Goal: Task Accomplishment & Management: Manage account settings

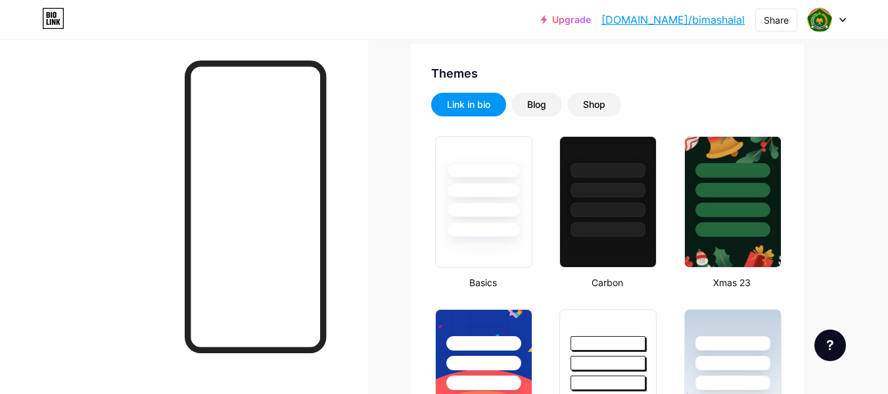
scroll to position [353, 0]
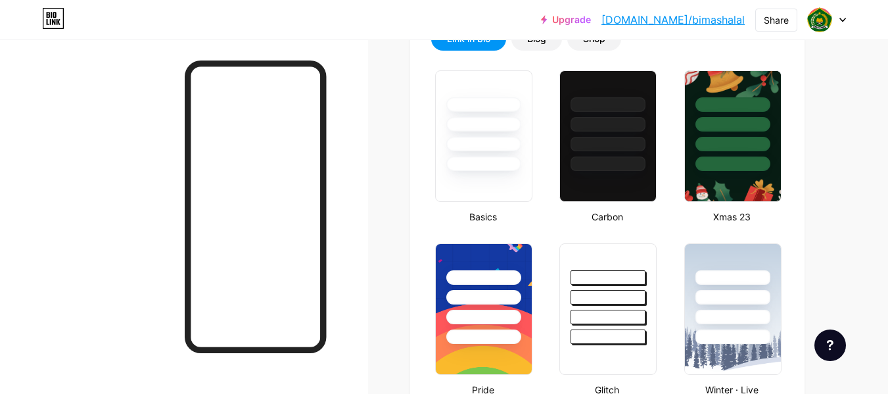
type input "#237500"
type input "#000000"
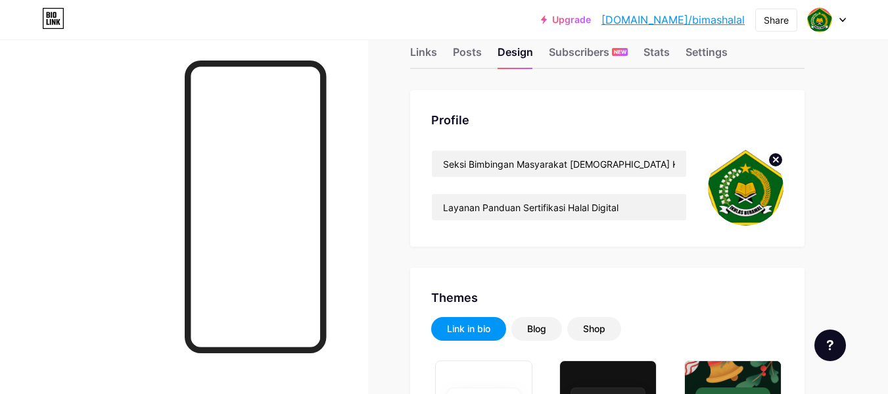
scroll to position [0, 0]
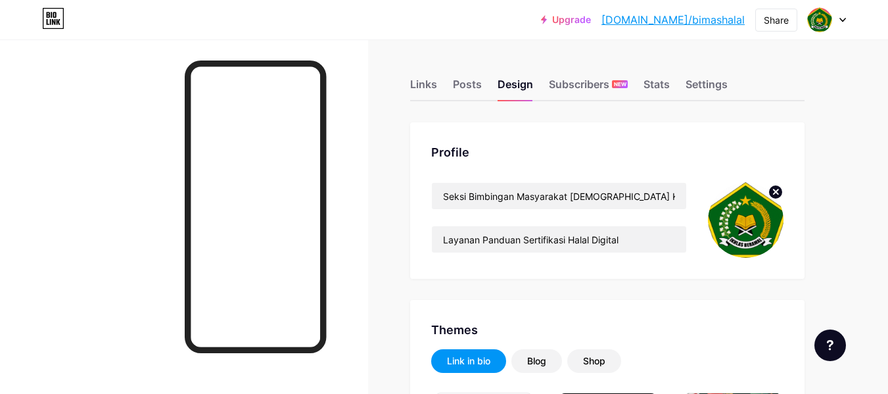
drag, startPoint x: 893, startPoint y: 51, endPoint x: 891, endPoint y: 22, distance: 29.0
click at [773, 17] on div "Share" at bounding box center [776, 20] width 25 height 14
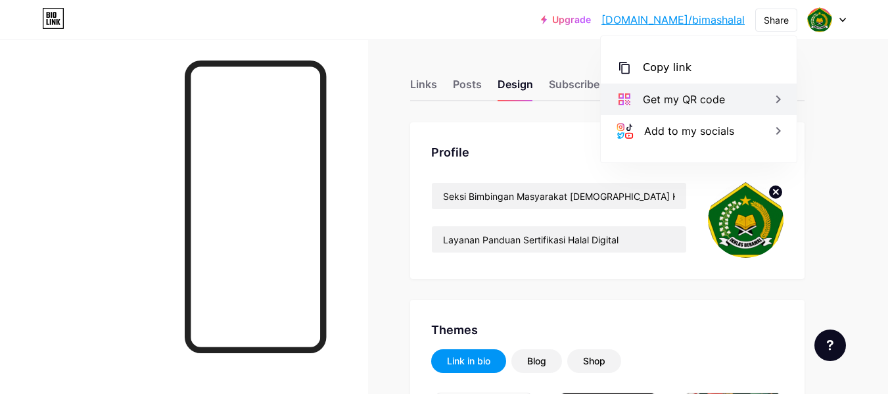
click at [732, 95] on div "Get my QR code" at bounding box center [699, 99] width 196 height 32
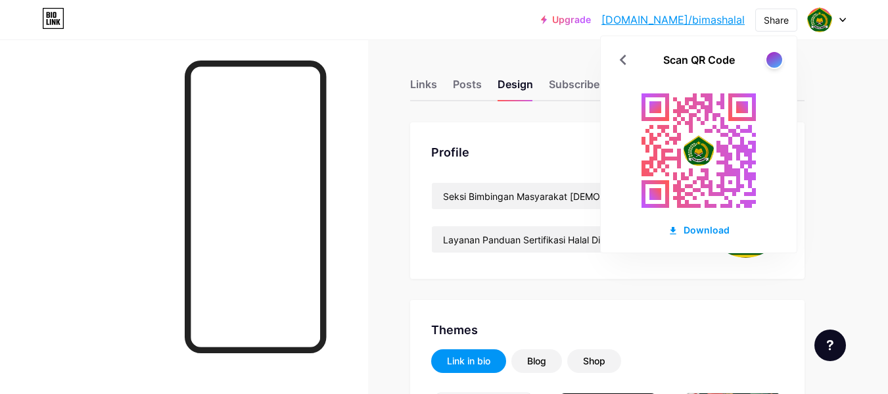
click at [715, 126] on rect at bounding box center [698, 150] width 145 height 145
click at [772, 63] on div at bounding box center [774, 59] width 16 height 16
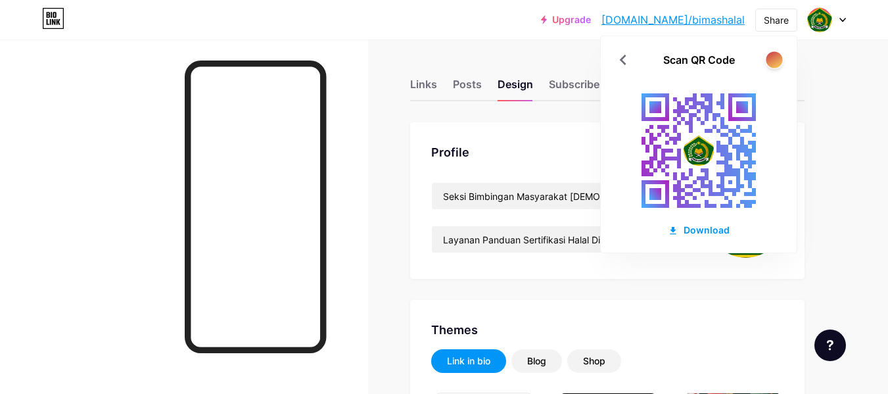
click at [772, 63] on div at bounding box center [774, 59] width 16 height 16
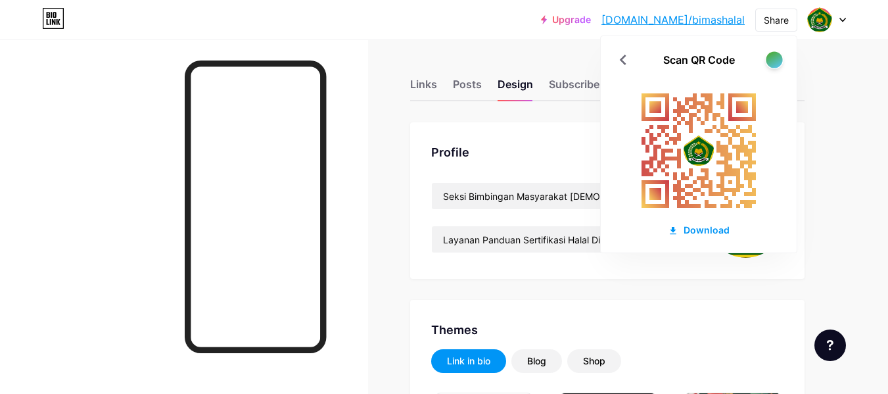
click at [772, 63] on div at bounding box center [774, 59] width 16 height 16
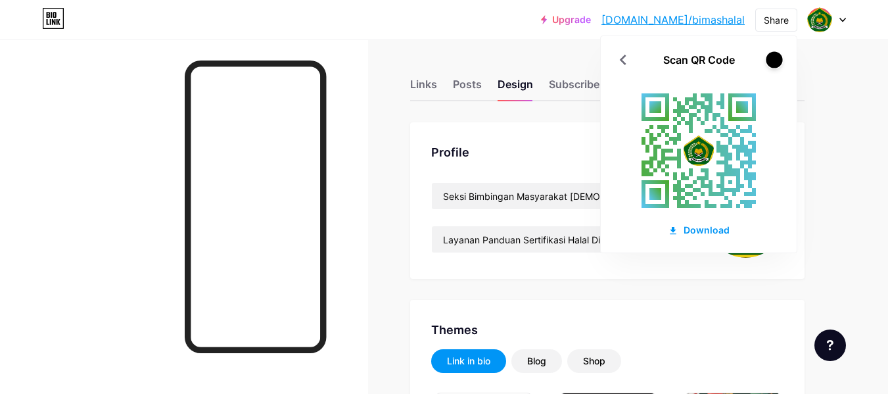
click at [772, 63] on div at bounding box center [774, 59] width 16 height 16
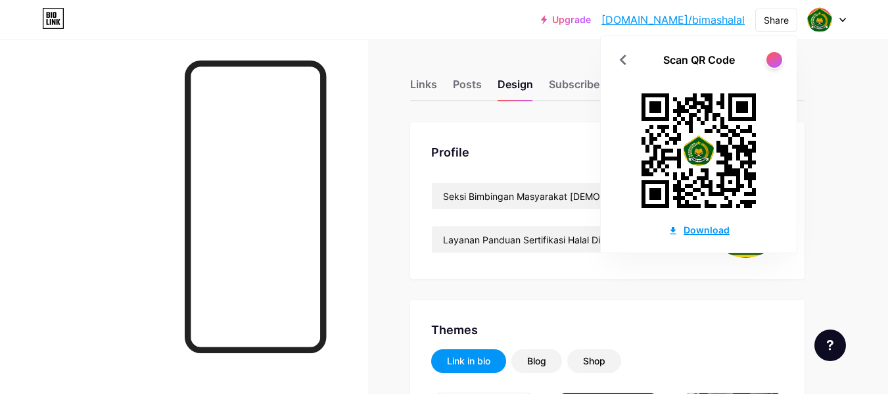
click at [703, 230] on div "Download" at bounding box center [699, 230] width 62 height 14
click at [822, 20] on img at bounding box center [819, 19] width 21 height 21
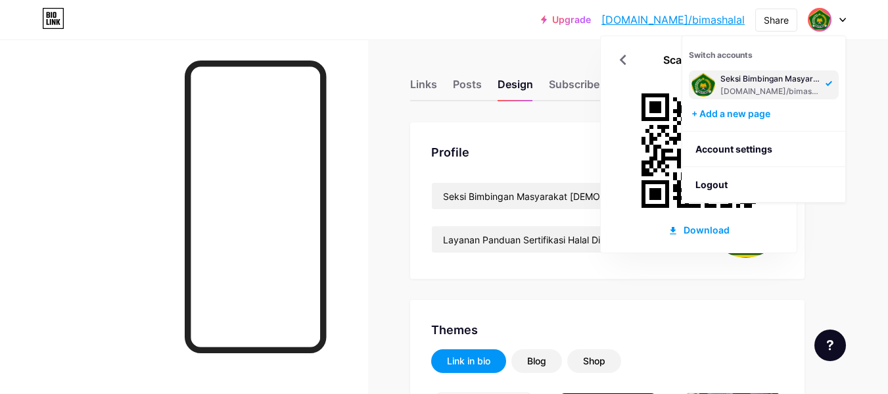
click at [784, 83] on div "Seksi Bimbingan Masyarakat [DEMOGRAPHIC_DATA] Kantor Kementerian Agama Kabupate…" at bounding box center [770, 79] width 101 height 11
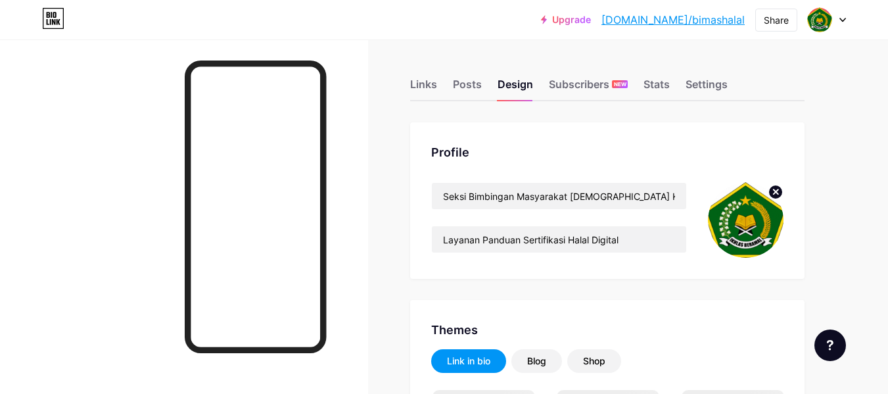
click at [746, 227] on img at bounding box center [746, 220] width 76 height 76
click at [740, 206] on img at bounding box center [746, 220] width 76 height 76
type input "#237500"
type input "#000000"
click at [776, 195] on circle at bounding box center [775, 192] width 14 height 14
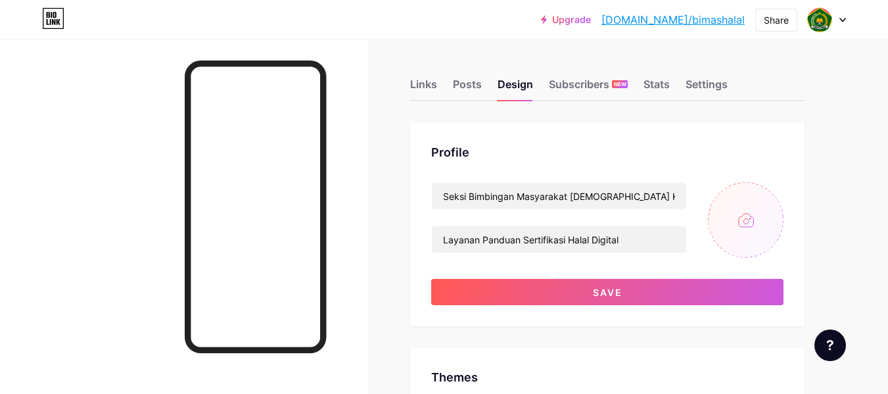
click at [748, 223] on input "file" at bounding box center [746, 220] width 76 height 76
type input "C:\fakepath\logo-halal-indonesia-branding-baru-2022_17005-1495.avif"
click at [741, 323] on div "Profile Seksi Bimbingan Masyarakat [DEMOGRAPHIC_DATA] Kantor Kementerian Agama …" at bounding box center [607, 224] width 394 height 204
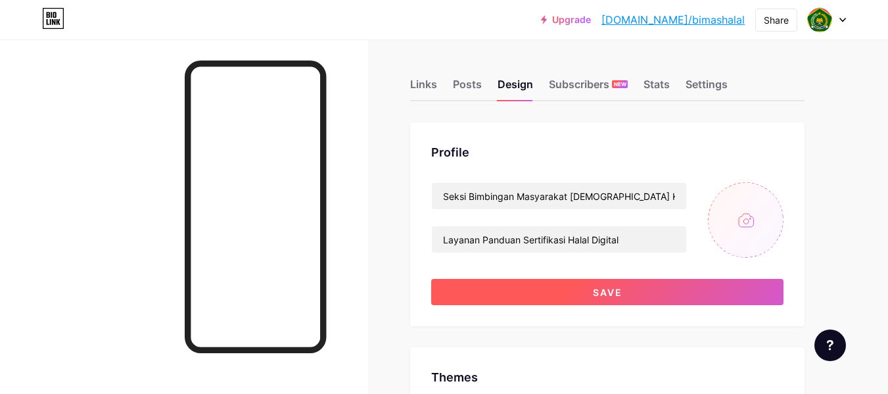
click at [700, 282] on button "Save" at bounding box center [607, 292] width 352 height 26
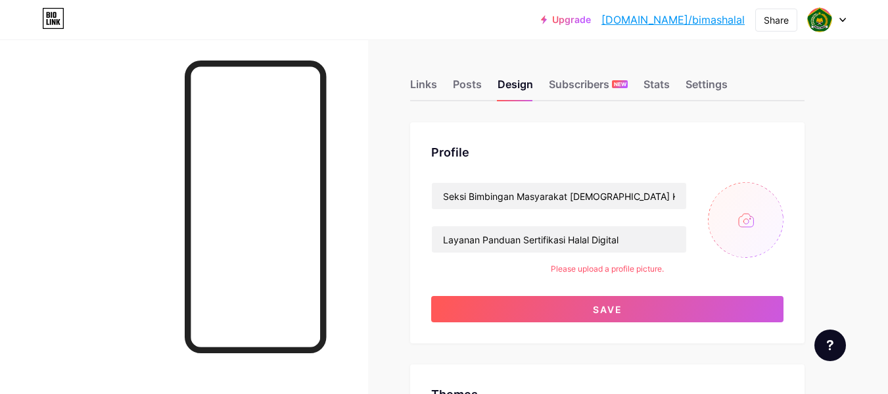
click at [751, 191] on input "file" at bounding box center [746, 220] width 76 height 76
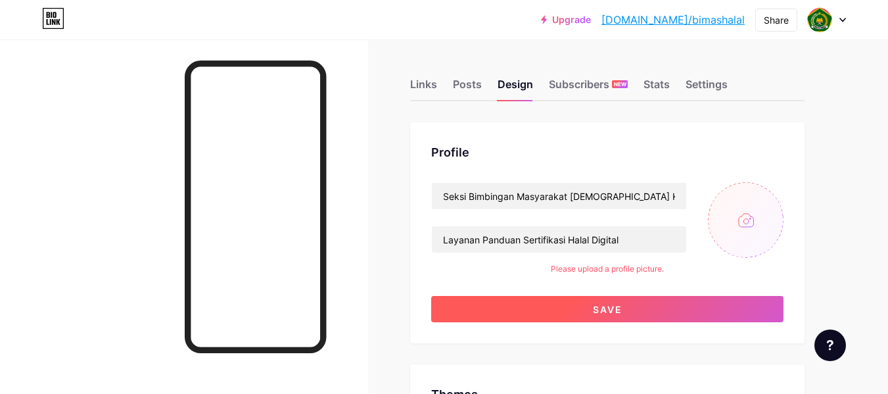
click at [649, 309] on button "Save" at bounding box center [607, 309] width 352 height 26
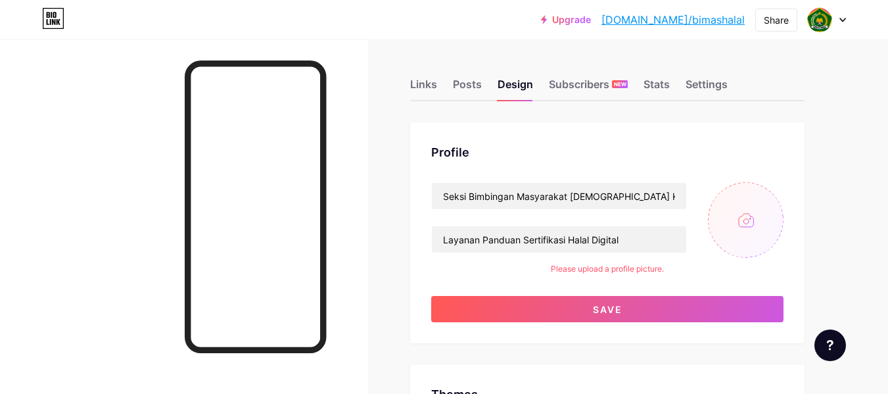
click at [749, 222] on input "file" at bounding box center [746, 220] width 76 height 76
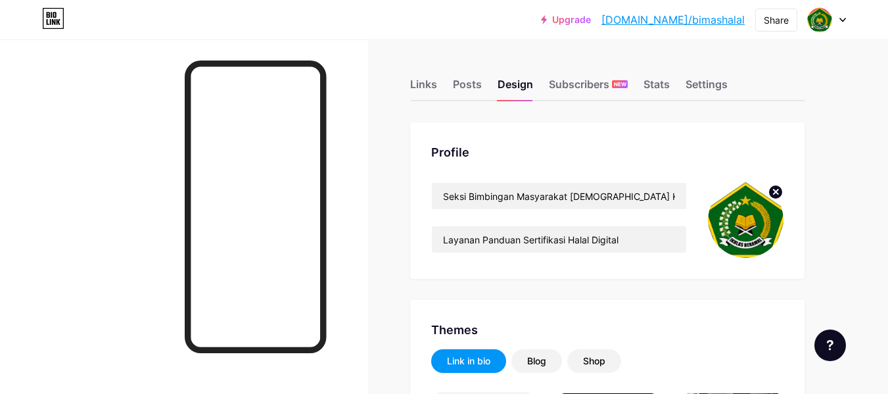
click at [742, 217] on img at bounding box center [746, 220] width 76 height 76
type input "#237500"
type input "#000000"
click at [776, 194] on circle at bounding box center [775, 192] width 14 height 14
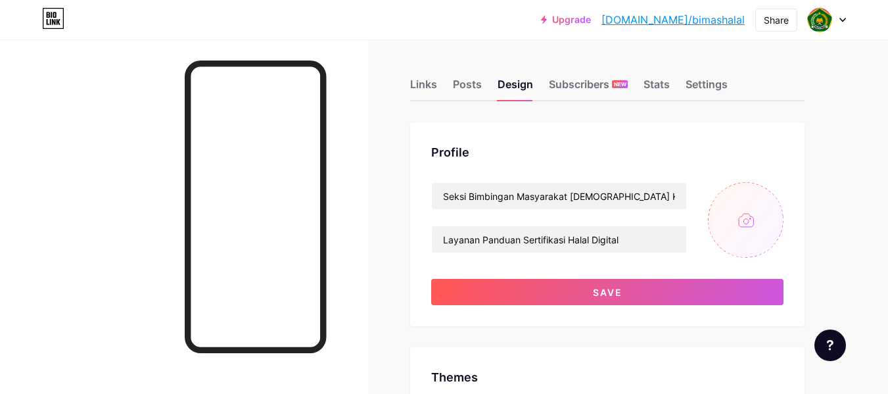
click at [742, 225] on input "file" at bounding box center [746, 220] width 76 height 76
type input "C:\fakepath\logo-halal-indonesia-branding-baru-2022_17005-1495.avif"
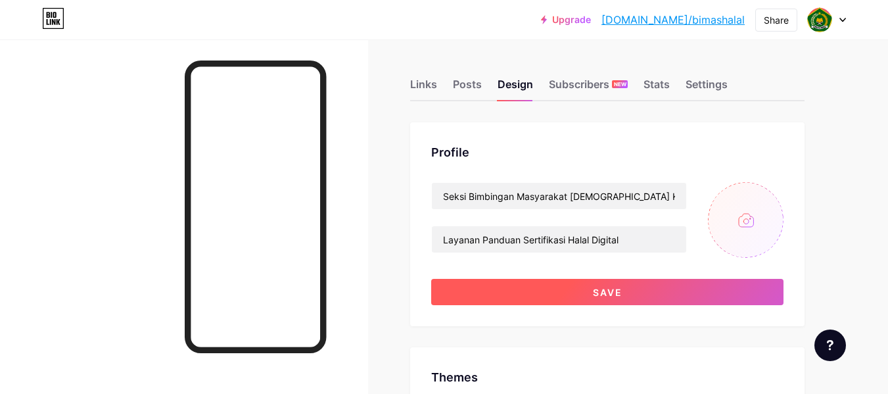
click at [559, 284] on button "Save" at bounding box center [607, 292] width 352 height 26
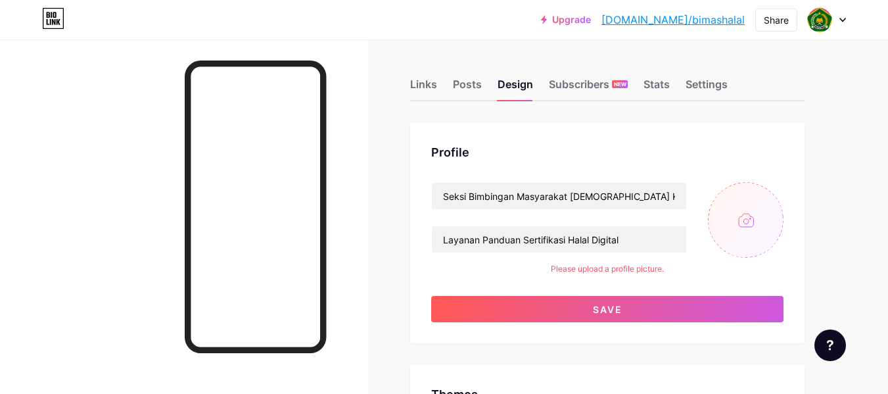
click at [649, 269] on div "Please upload a profile picture." at bounding box center [607, 269] width 113 height 12
click at [784, 214] on div "Profile Seksi Bimbingan Masyarakat Islam Kantor Kementerian Agama Kabupaten Ben…" at bounding box center [607, 232] width 394 height 221
click at [771, 214] on input "file" at bounding box center [746, 220] width 76 height 76
click at [744, 227] on input "file" at bounding box center [746, 220] width 76 height 76
type input "C:\fakepath\logo-halal-indonesia-branding-baru-2022_17005-1495.png"
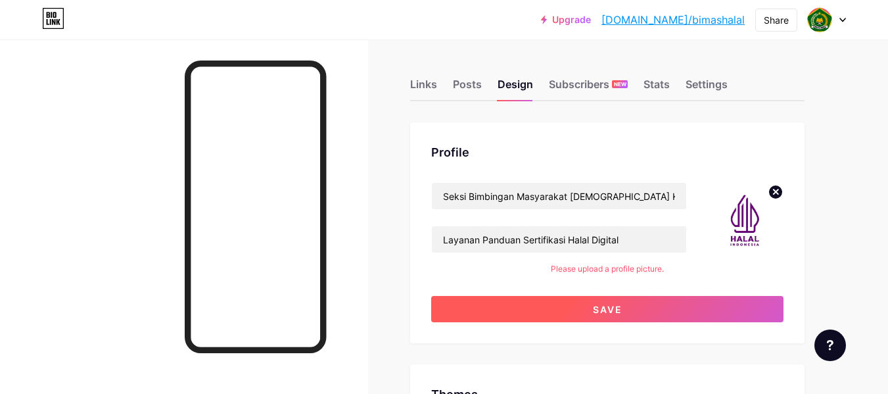
click at [684, 300] on button "Save" at bounding box center [607, 309] width 352 height 26
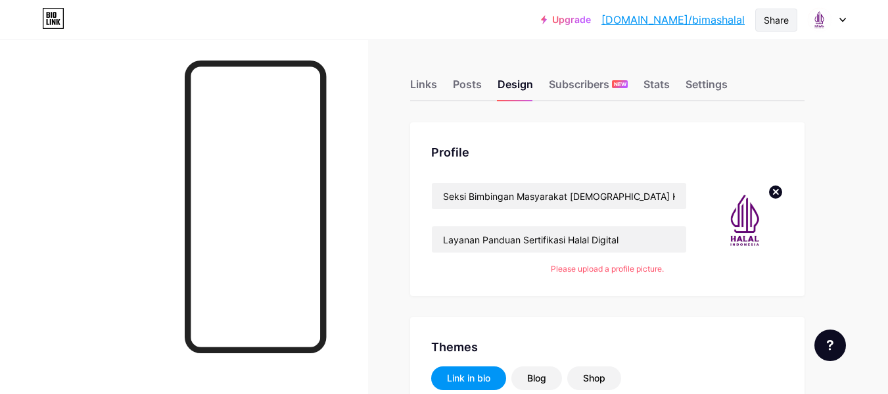
click at [778, 28] on div "Share" at bounding box center [776, 20] width 42 height 23
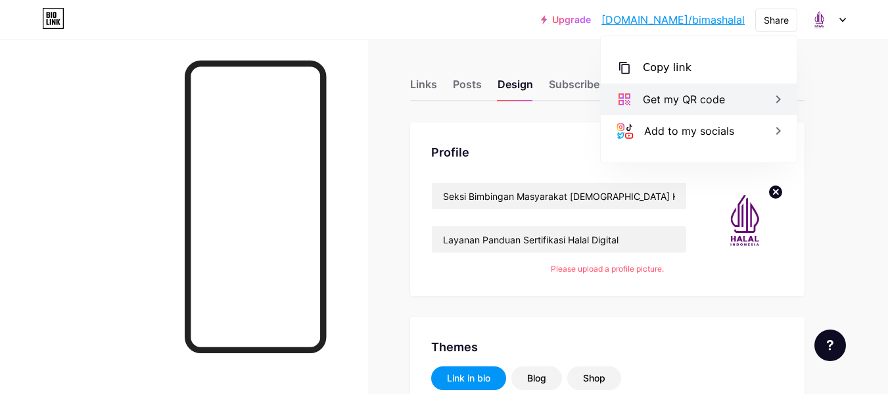
click at [740, 99] on div "Get my QR code" at bounding box center [699, 99] width 196 height 32
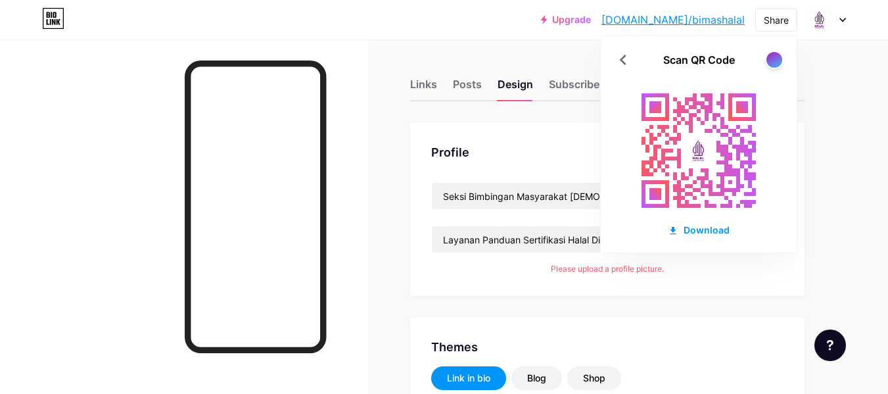
click at [770, 69] on div "Scan QR Code Download" at bounding box center [699, 144] width 196 height 216
click at [772, 64] on div at bounding box center [774, 59] width 16 height 16
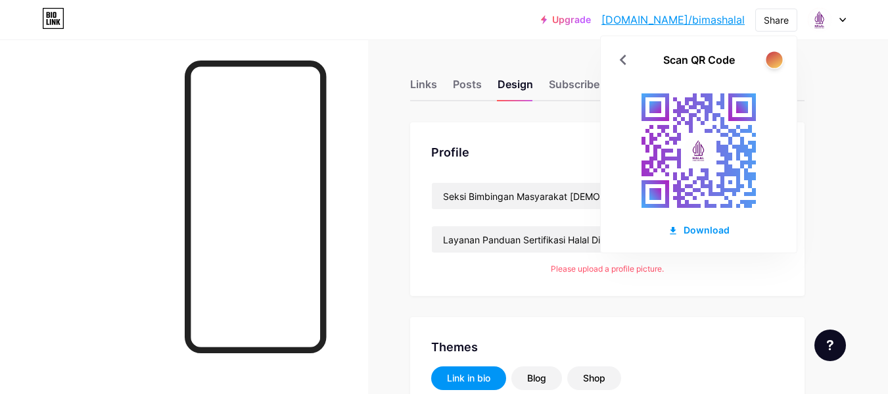
click at [772, 64] on div at bounding box center [774, 59] width 16 height 16
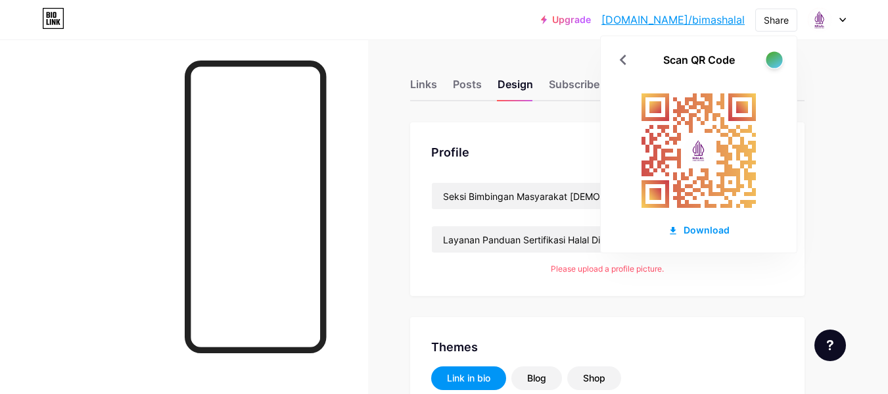
click at [772, 64] on div at bounding box center [774, 59] width 16 height 16
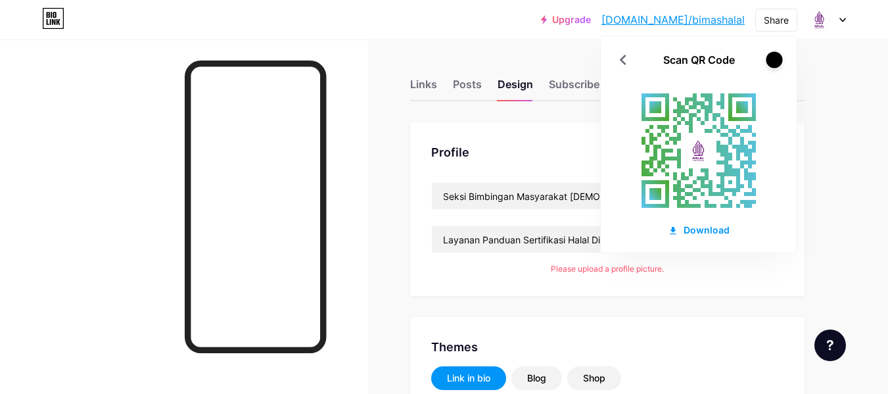
click at [772, 64] on div at bounding box center [774, 59] width 16 height 16
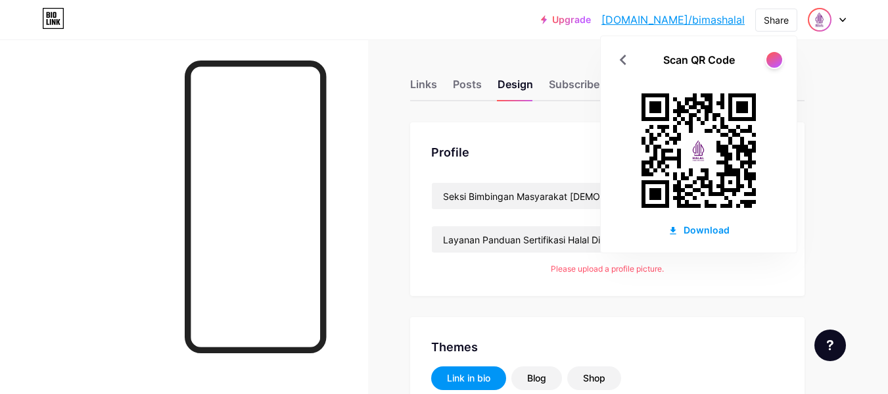
click at [823, 20] on img at bounding box center [819, 19] width 21 height 21
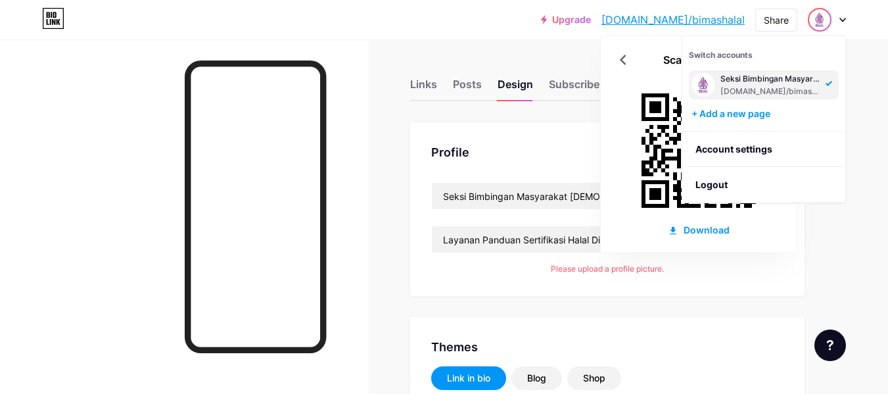
click at [765, 92] on div "[DOMAIN_NAME]/bimashalal" at bounding box center [770, 91] width 101 height 11
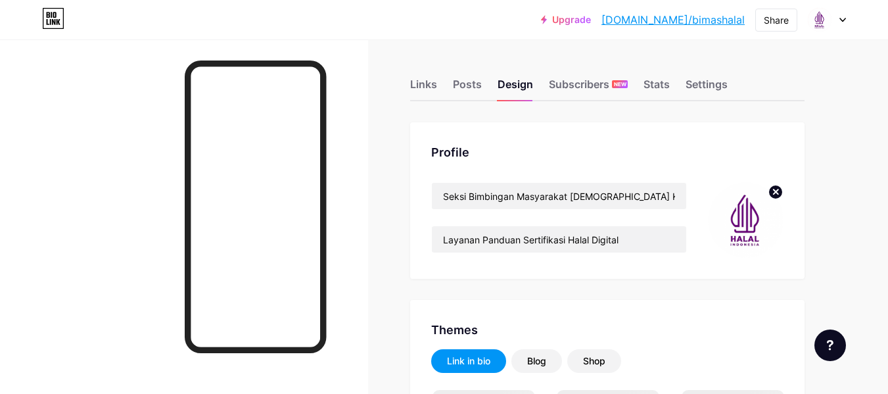
click at [779, 191] on circle at bounding box center [775, 192] width 14 height 14
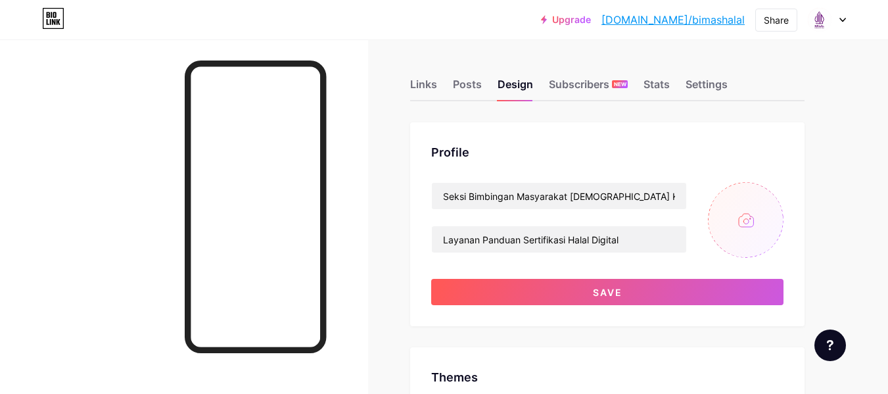
click at [753, 216] on input "file" at bounding box center [746, 220] width 76 height 76
type input "#237500"
type input "#000000"
type input "C:\fakepath\logo-halal-indonesia-branding-baru-2022_17005-14956.png"
click at [783, 22] on div "Share" at bounding box center [776, 20] width 25 height 14
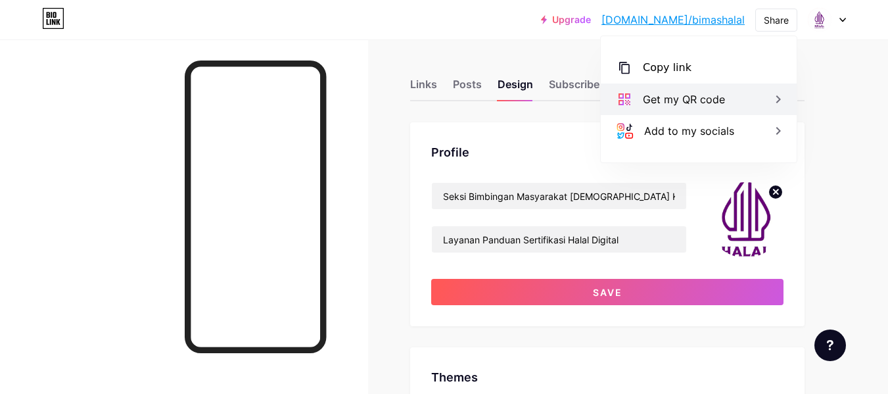
click at [719, 101] on div "Get my QR code" at bounding box center [684, 99] width 82 height 16
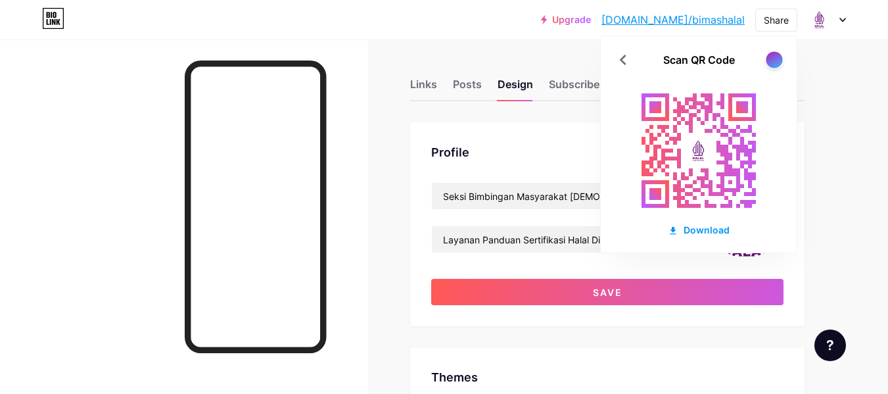
click at [771, 58] on div at bounding box center [774, 59] width 16 height 16
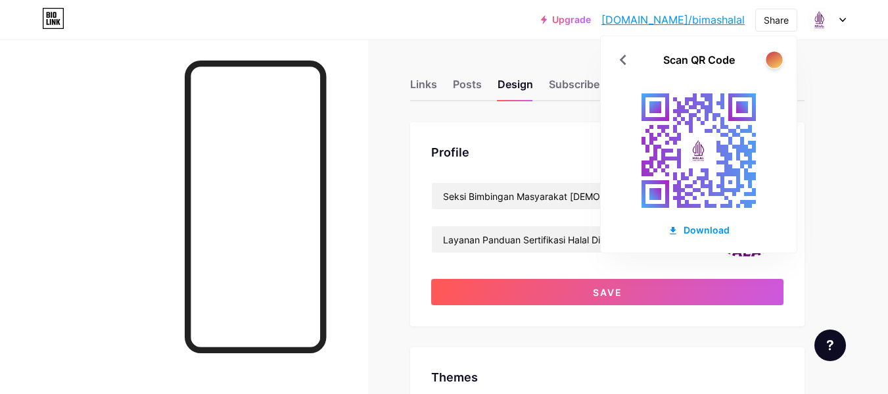
click at [771, 58] on div at bounding box center [774, 59] width 16 height 16
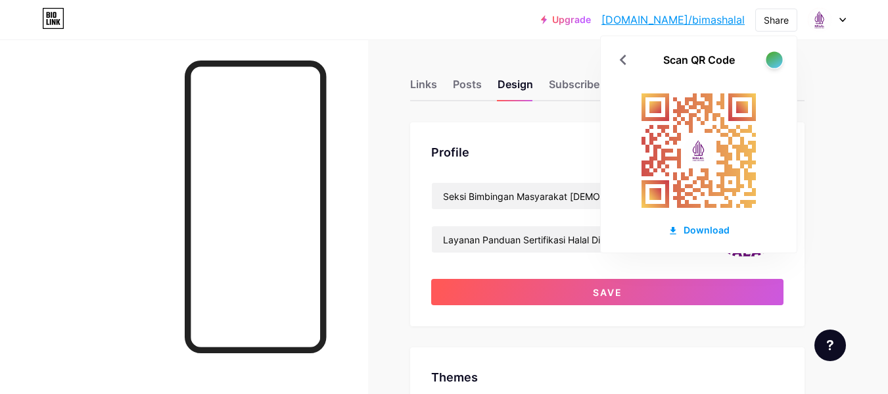
click at [771, 58] on div at bounding box center [774, 59] width 16 height 16
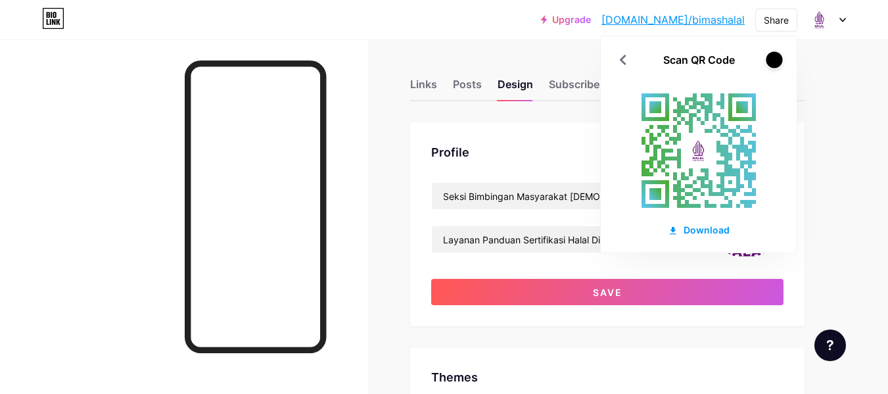
click at [771, 58] on div at bounding box center [774, 59] width 16 height 16
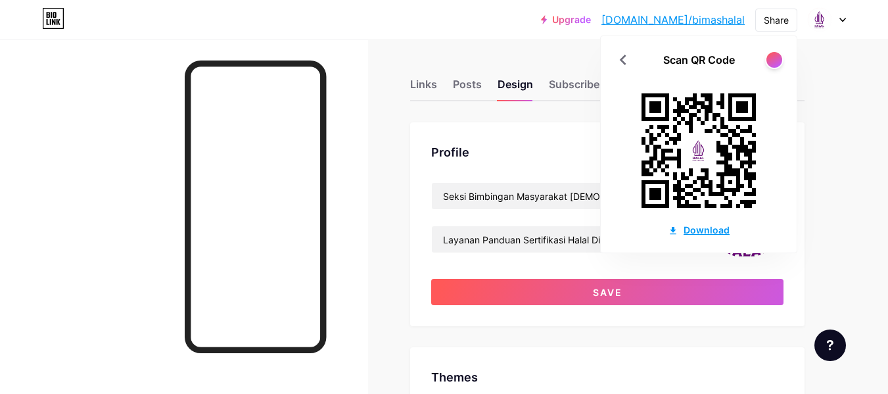
click at [701, 227] on div "Download" at bounding box center [699, 230] width 62 height 14
click at [818, 21] on img at bounding box center [819, 19] width 21 height 21
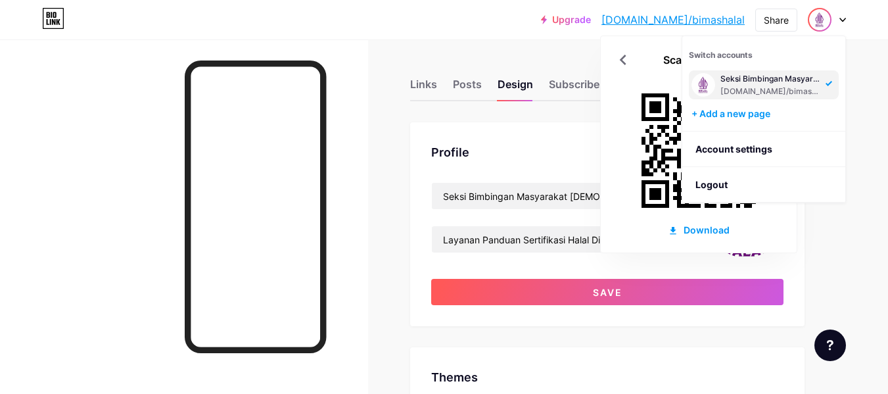
click at [765, 74] on div "Seksi Bimbingan Masyarakat [DEMOGRAPHIC_DATA] Kantor Kementerian Agama Kabupate…" at bounding box center [770, 79] width 101 height 11
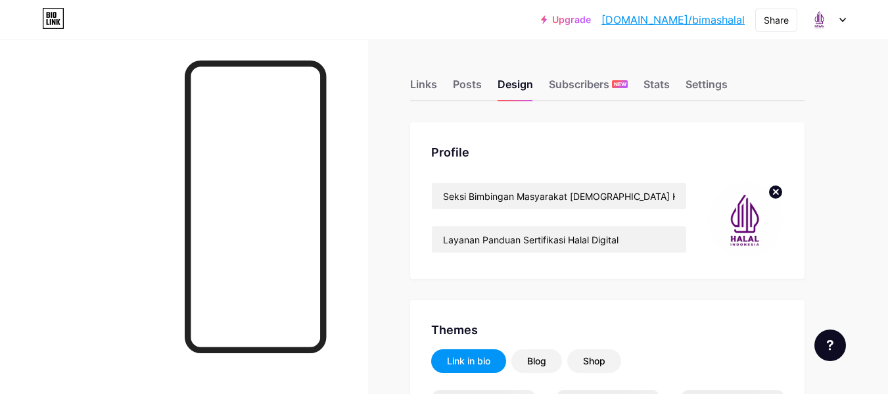
click at [746, 229] on img at bounding box center [746, 220] width 76 height 76
click at [776, 189] on circle at bounding box center [775, 192] width 14 height 14
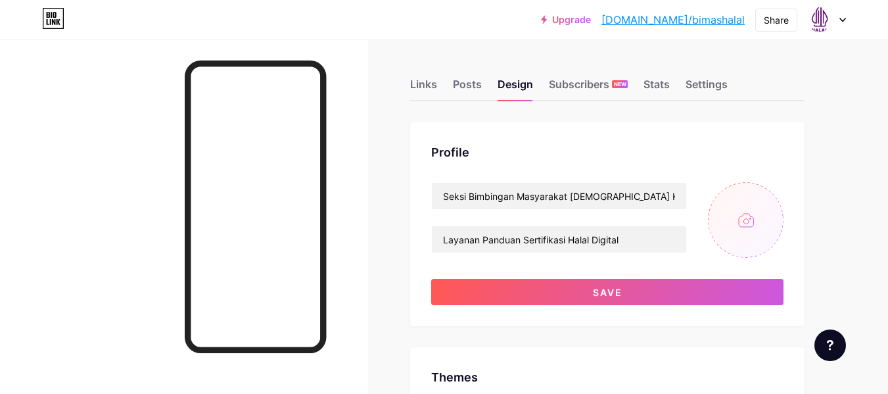
click at [749, 225] on input "file" at bounding box center [746, 220] width 76 height 76
type input "#237500"
type input "#000000"
type input "C:\fakepath\logo-halal-indonesia-branding-baru-2022_17005-14956.png"
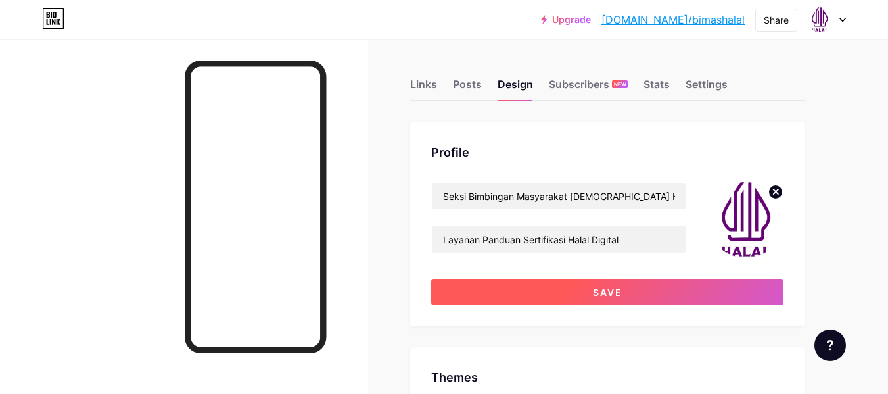
click at [688, 282] on button "Save" at bounding box center [607, 292] width 352 height 26
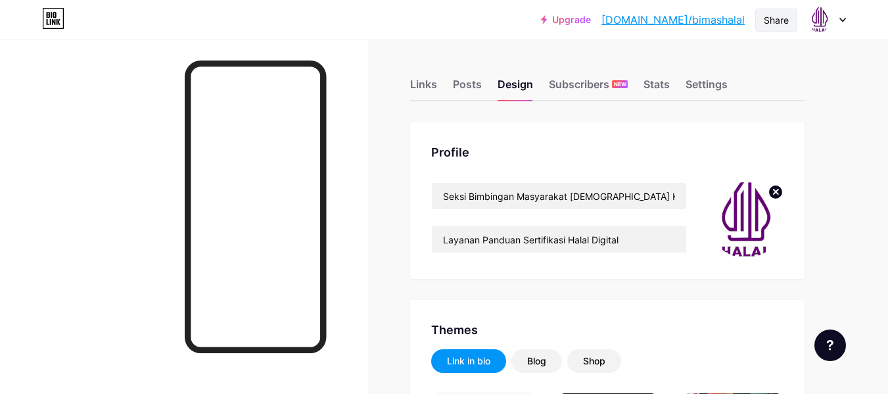
click at [773, 24] on div "Share" at bounding box center [776, 20] width 25 height 14
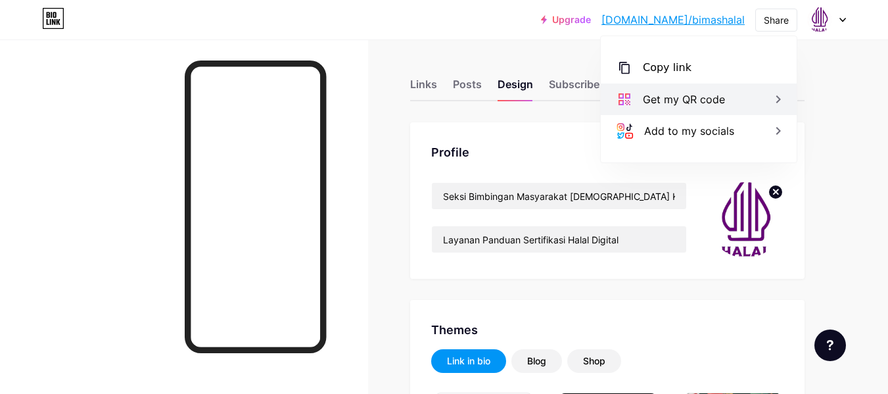
click at [709, 97] on div "Get my QR code" at bounding box center [684, 99] width 82 height 16
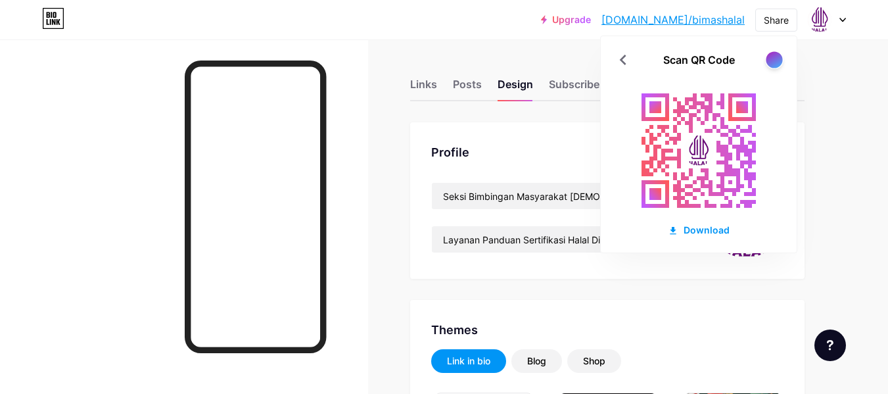
click at [770, 59] on div at bounding box center [774, 59] width 16 height 16
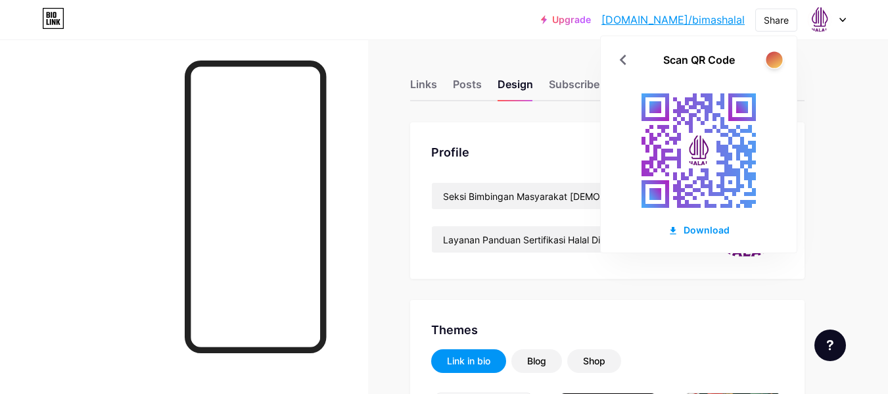
click at [770, 59] on div at bounding box center [774, 59] width 16 height 16
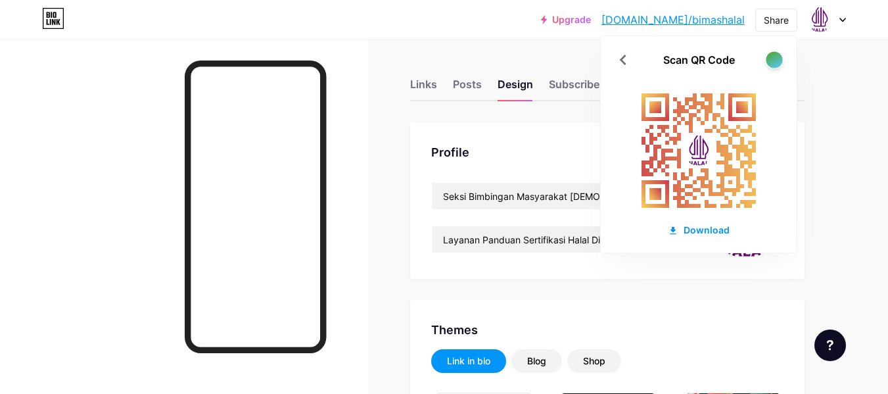
click at [770, 59] on div at bounding box center [774, 59] width 16 height 16
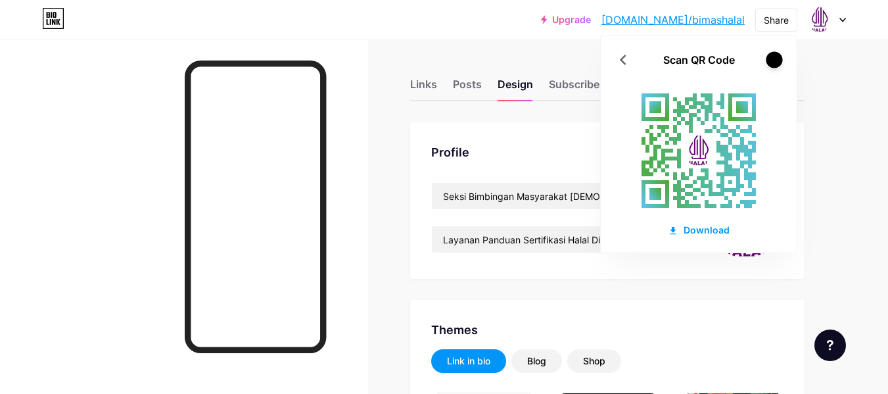
click at [770, 59] on div at bounding box center [774, 59] width 16 height 16
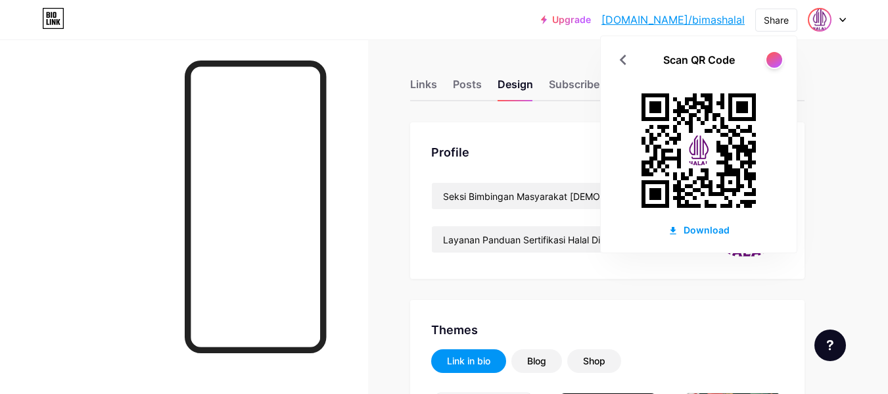
click at [826, 22] on img at bounding box center [819, 19] width 21 height 21
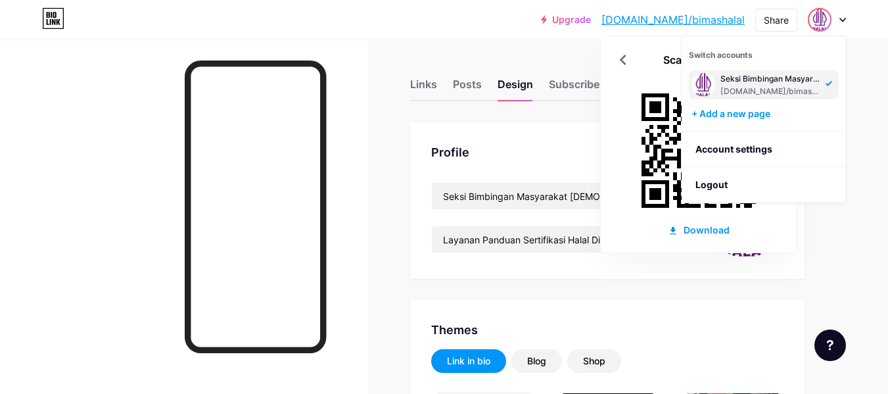
click at [776, 90] on div "[DOMAIN_NAME]/bimashalal" at bounding box center [770, 91] width 101 height 11
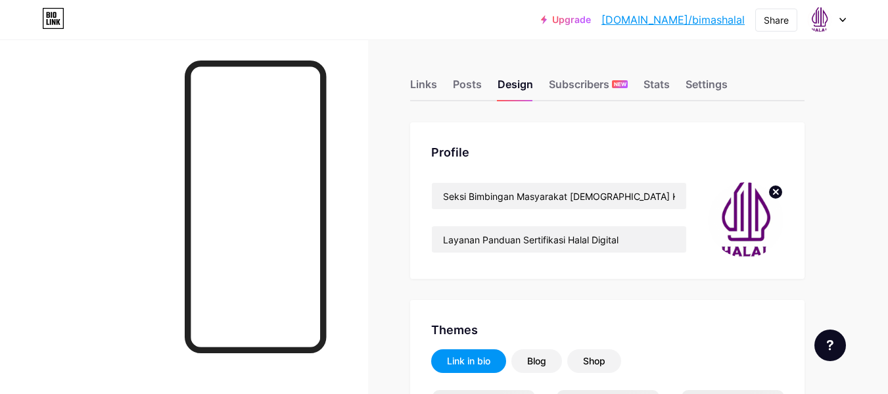
click at [778, 191] on circle at bounding box center [775, 192] width 14 height 14
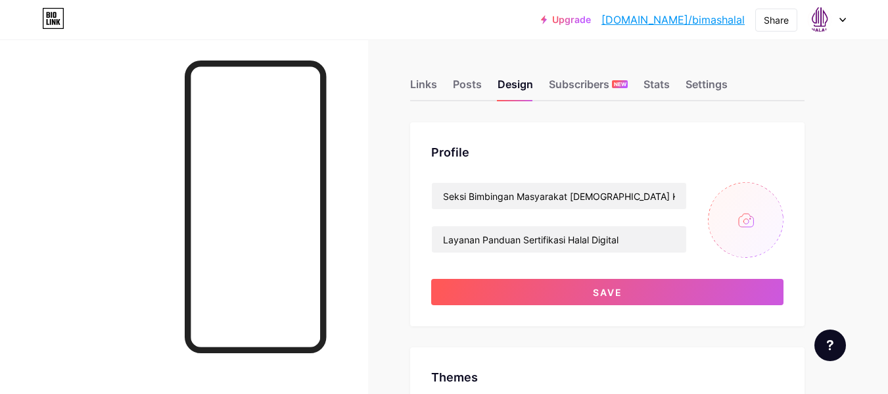
click at [751, 208] on input "file" at bounding box center [746, 220] width 76 height 76
type input "#237500"
type input "#000000"
type input "C:\fakepath\logo-halal-indonesia-branding-baru-2022_17005-14957.png"
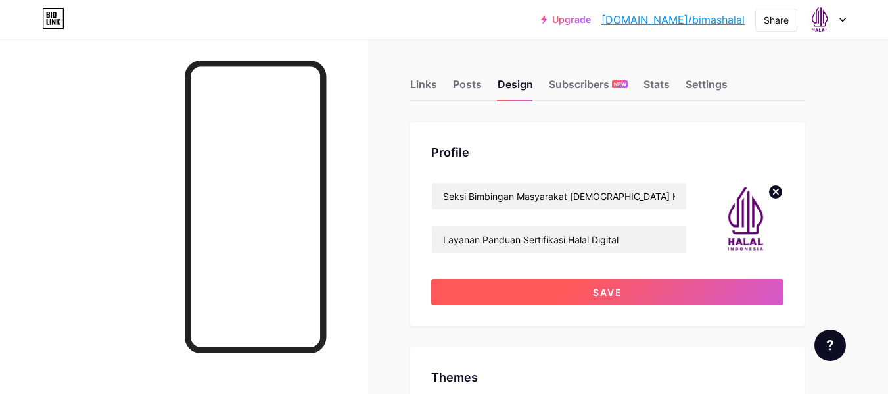
click at [724, 291] on button "Save" at bounding box center [607, 292] width 352 height 26
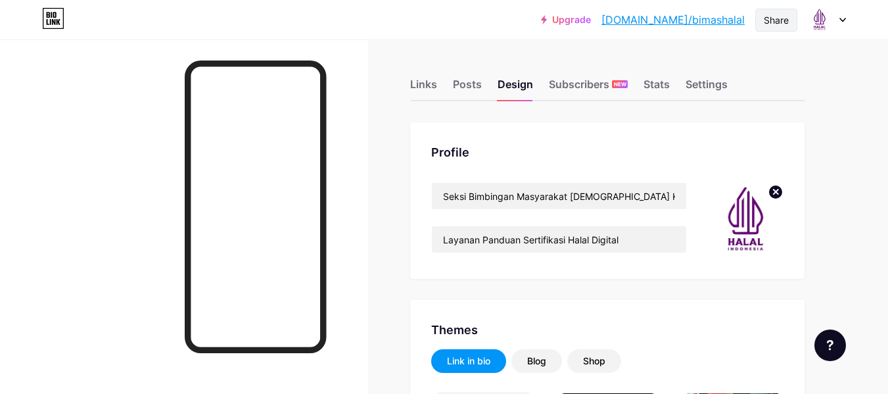
click at [779, 15] on div "Share" at bounding box center [776, 20] width 25 height 14
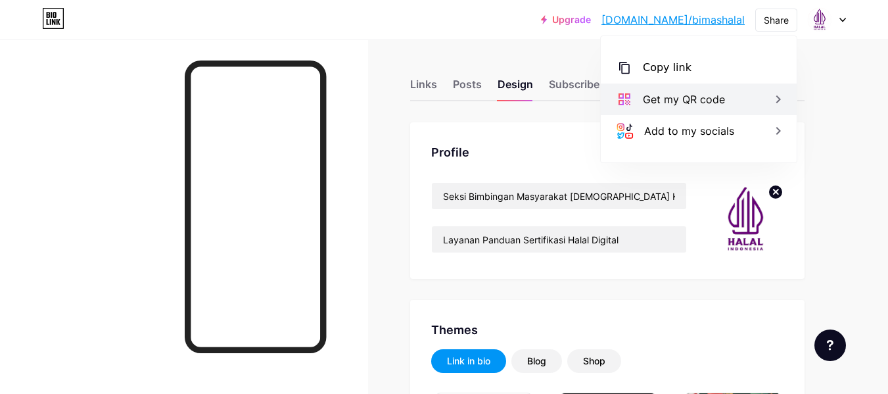
click at [746, 97] on div "Get my QR code" at bounding box center [699, 99] width 196 height 32
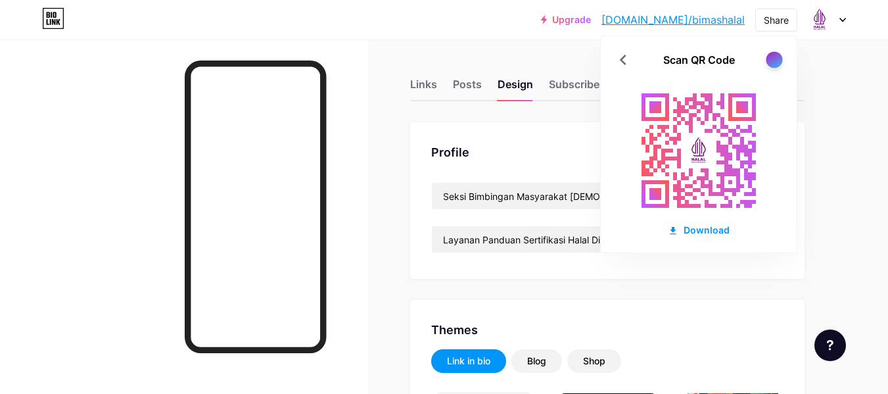
click at [772, 64] on div at bounding box center [774, 59] width 16 height 16
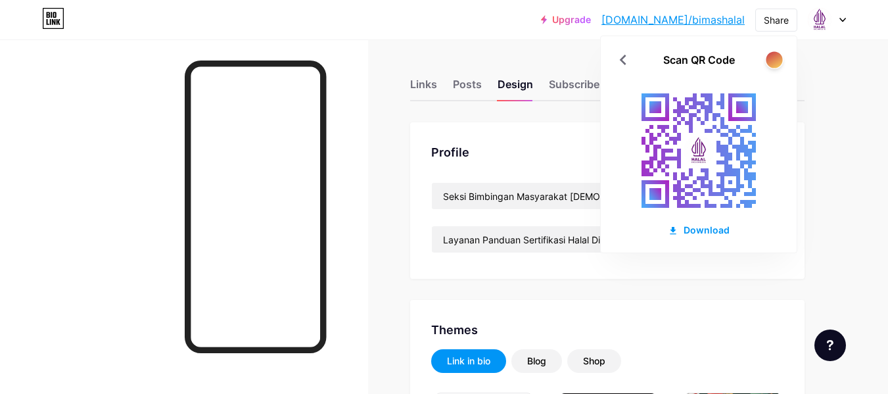
click at [772, 64] on div at bounding box center [774, 59] width 16 height 16
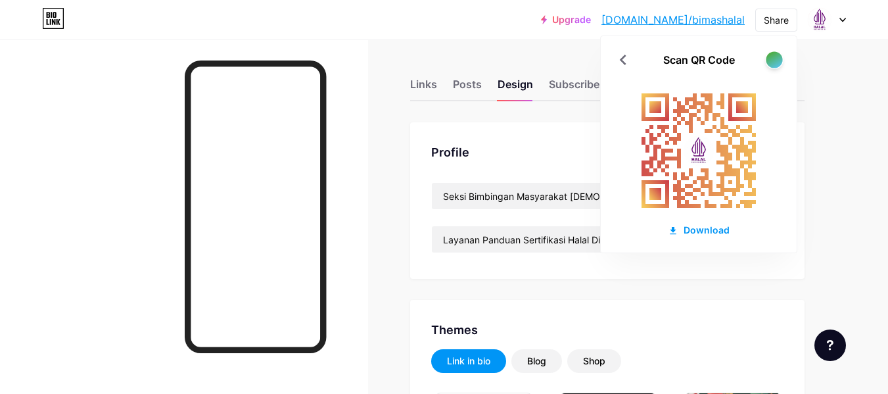
click at [772, 64] on div at bounding box center [774, 59] width 16 height 16
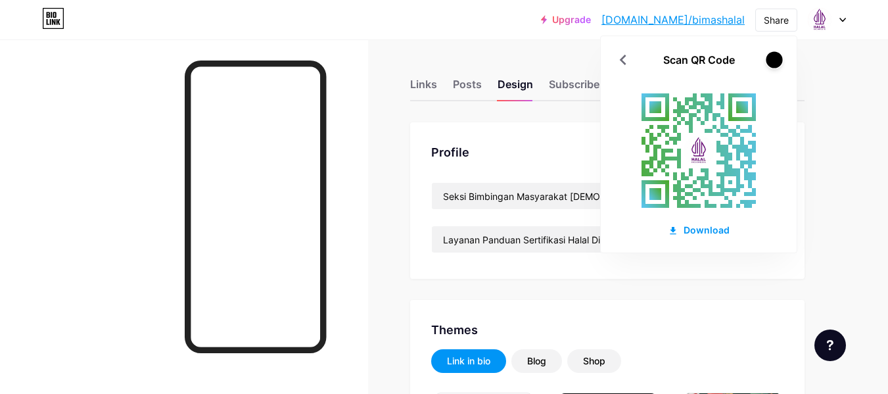
click at [772, 64] on div at bounding box center [774, 59] width 16 height 16
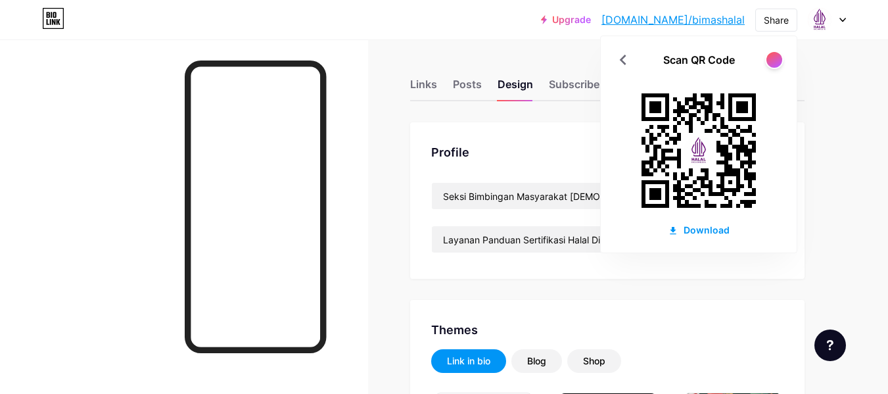
click at [699, 218] on rect at bounding box center [698, 150] width 145 height 145
click at [699, 225] on div "Download" at bounding box center [699, 230] width 62 height 14
